Goal: Information Seeking & Learning: Understand process/instructions

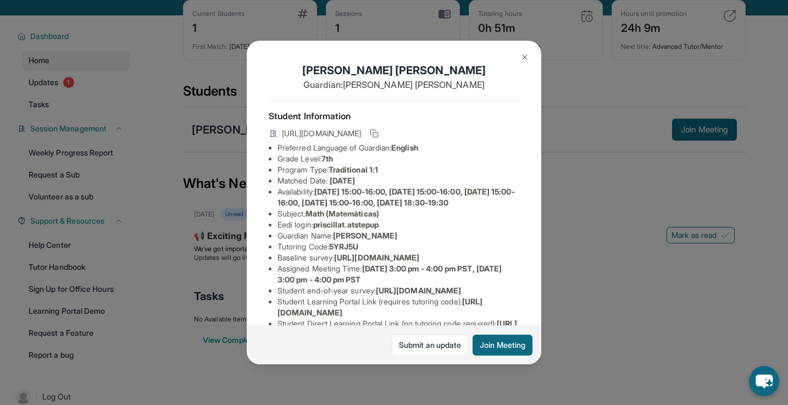
scroll to position [127, 0]
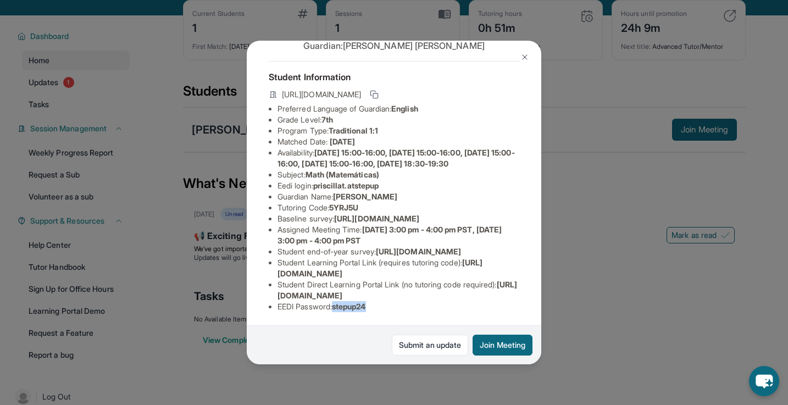
click at [516, 58] on button at bounding box center [525, 57] width 22 height 22
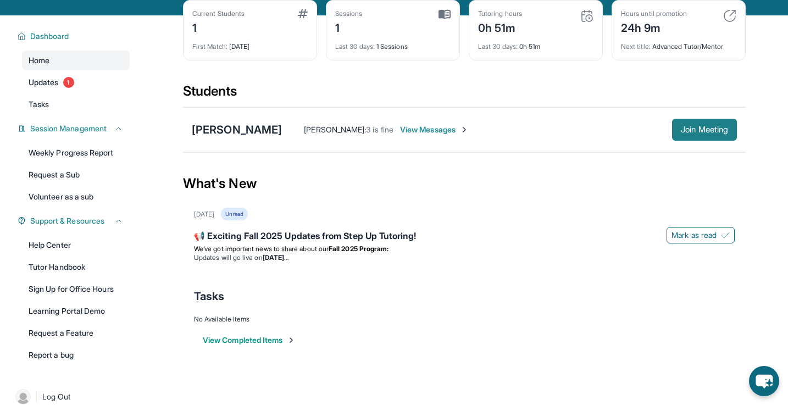
click at [718, 133] on span "Join Meeting" at bounding box center [703, 129] width 47 height 7
click at [221, 128] on div "[PERSON_NAME]" at bounding box center [237, 129] width 90 height 15
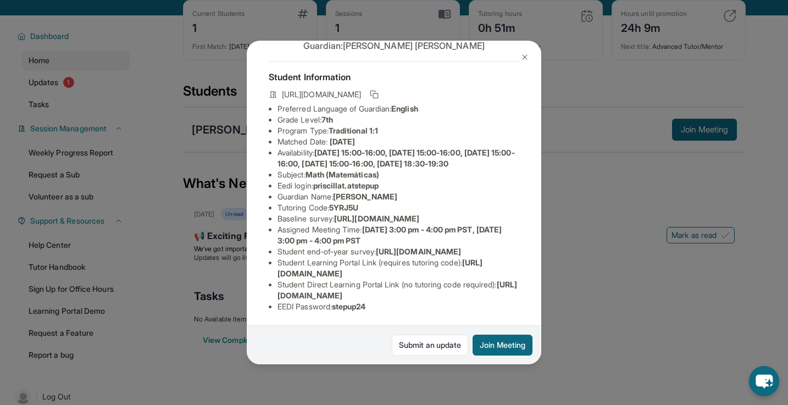
scroll to position [43, 0]
drag, startPoint x: 317, startPoint y: 190, endPoint x: 409, endPoint y: 190, distance: 91.2
click at [409, 190] on li "Eedi login : priscillat.atstepup" at bounding box center [398, 185] width 242 height 11
copy span "priscillat.atstepup"
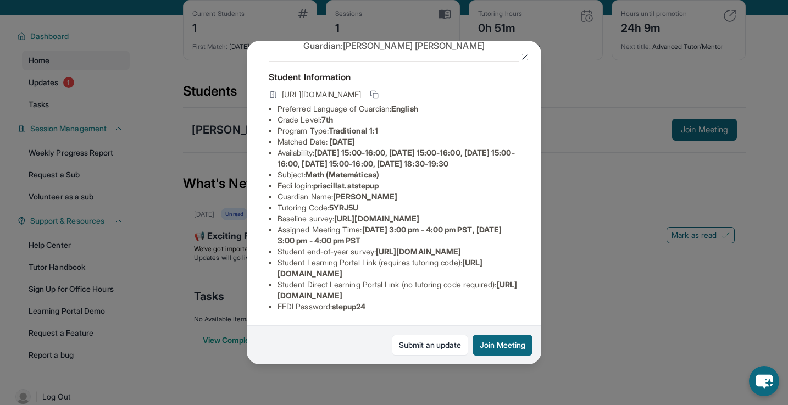
click at [419, 214] on span "[URL][DOMAIN_NAME]" at bounding box center [376, 218] width 85 height 9
drag, startPoint x: 338, startPoint y: 306, endPoint x: 374, endPoint y: 308, distance: 35.7
click at [374, 308] on li "EEDI Password : stepup24" at bounding box center [398, 306] width 242 height 11
copy span "stepup24"
